Goal: Task Accomplishment & Management: Use online tool/utility

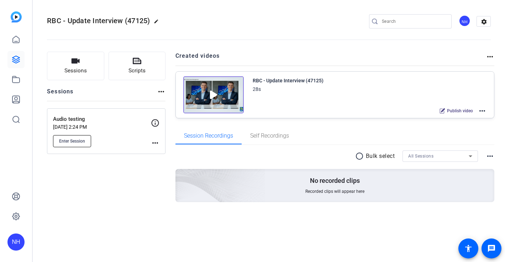
click at [79, 141] on span "Enter Session" at bounding box center [72, 141] width 26 height 6
click at [233, 23] on div "RBC - Update Interview (47125) edit NH settings" at bounding box center [269, 21] width 444 height 11
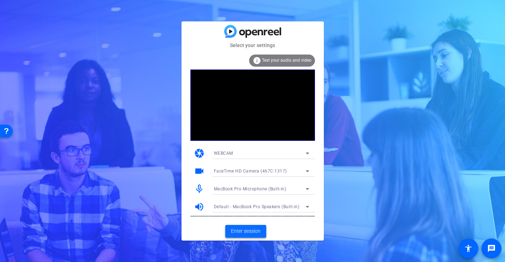
click at [247, 233] on span "Enter session" at bounding box center [246, 230] width 30 height 7
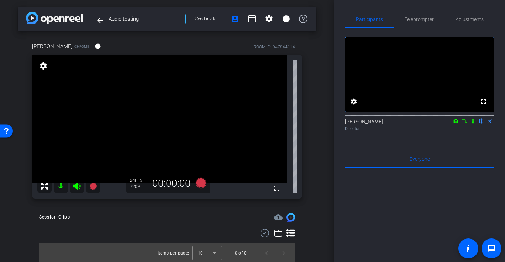
click at [59, 185] on mat-icon at bounding box center [61, 186] width 14 height 14
click at [474, 124] on icon at bounding box center [473, 121] width 6 height 5
click at [61, 187] on mat-icon at bounding box center [61, 186] width 14 height 14
click at [473, 124] on icon at bounding box center [473, 121] width 4 height 5
click at [472, 124] on icon at bounding box center [473, 121] width 3 height 5
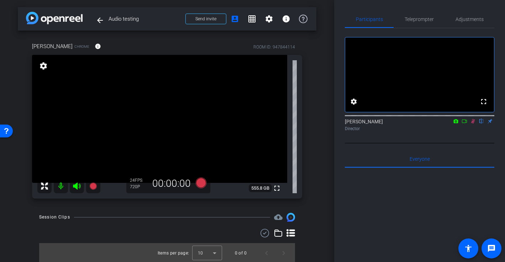
click at [61, 187] on mat-icon at bounding box center [61, 186] width 14 height 14
click at [59, 187] on mat-icon at bounding box center [61, 186] width 14 height 14
click at [467, 22] on span "Adjustments" at bounding box center [470, 19] width 28 height 17
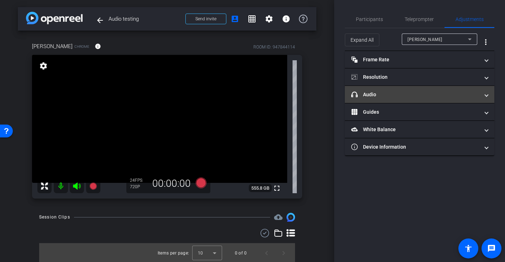
click at [402, 95] on mat-panel-title "headphone icon Audio" at bounding box center [415, 94] width 128 height 7
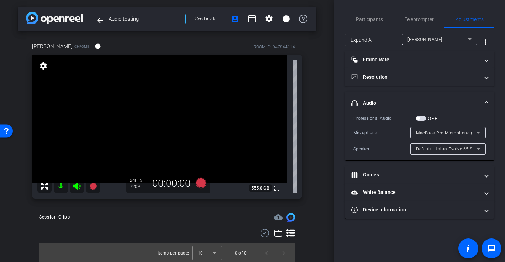
click at [436, 128] on div "MacBook Pro Microphone (Built-in)" at bounding box center [446, 132] width 61 height 9
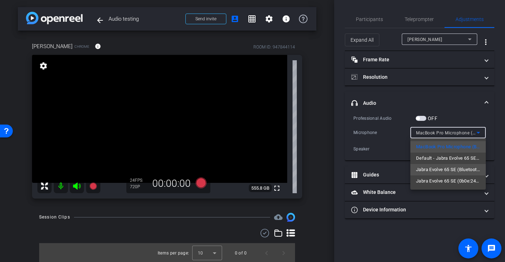
click at [437, 172] on span "Jabra Evolve 65 SE (Bluetooth)" at bounding box center [448, 169] width 64 height 9
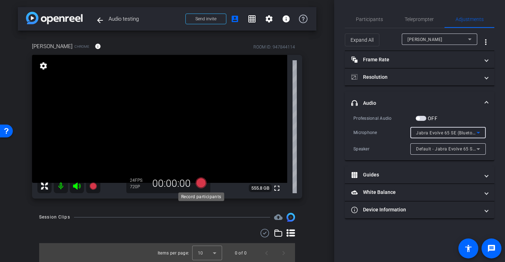
click at [202, 182] on icon at bounding box center [200, 182] width 11 height 11
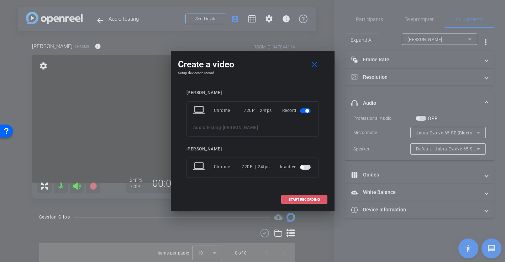
click at [304, 198] on span "START RECORDING" at bounding box center [304, 200] width 31 height 4
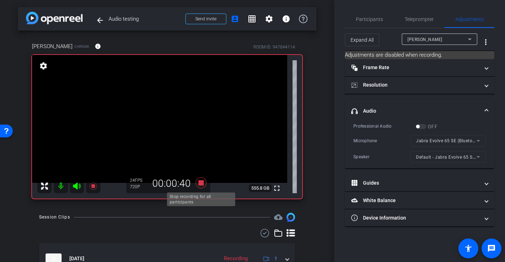
click at [201, 184] on icon at bounding box center [200, 182] width 11 height 11
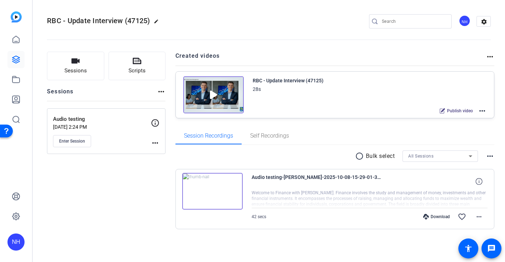
click at [442, 215] on div "Download" at bounding box center [437, 217] width 34 height 6
click at [481, 217] on mat-icon "more_horiz" at bounding box center [479, 216] width 9 height 9
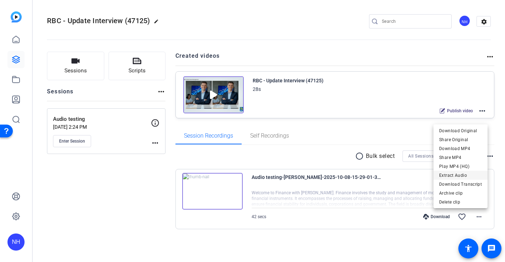
click at [452, 176] on span "Extract Audio" at bounding box center [460, 174] width 43 height 9
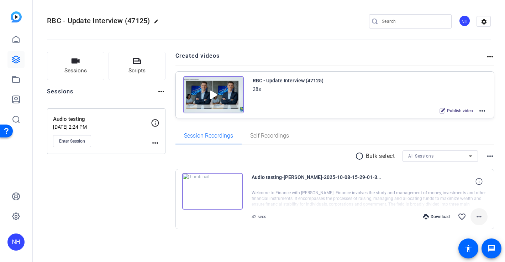
click at [479, 218] on mat-icon "more_horiz" at bounding box center [479, 216] width 9 height 9
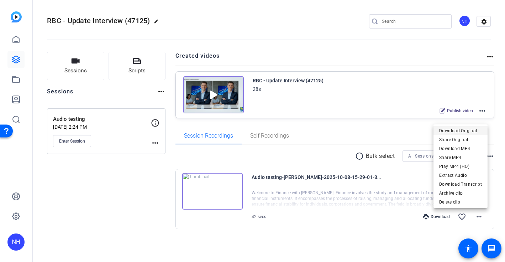
click at [473, 127] on span "Download Original" at bounding box center [460, 130] width 43 height 9
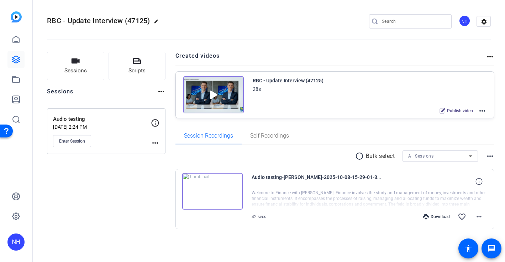
click at [442, 216] on div "Download" at bounding box center [437, 217] width 34 height 6
click at [477, 217] on mat-icon "more_horiz" at bounding box center [479, 216] width 9 height 9
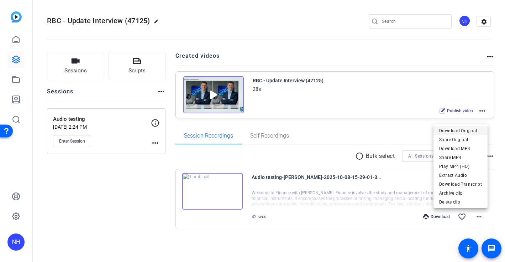
click at [472, 130] on span "Download Original" at bounding box center [460, 130] width 43 height 9
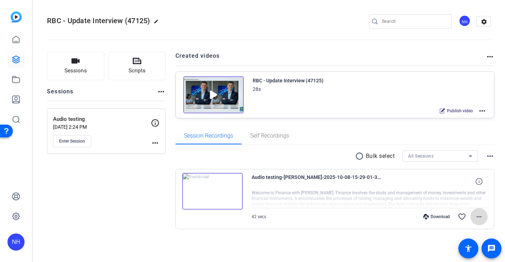
click at [479, 216] on mat-icon "more_horiz" at bounding box center [479, 216] width 9 height 9
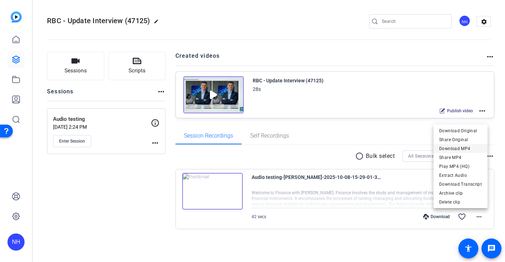
click at [454, 146] on span "Download MP4" at bounding box center [460, 148] width 43 height 9
